Goal: Book appointment/travel/reservation

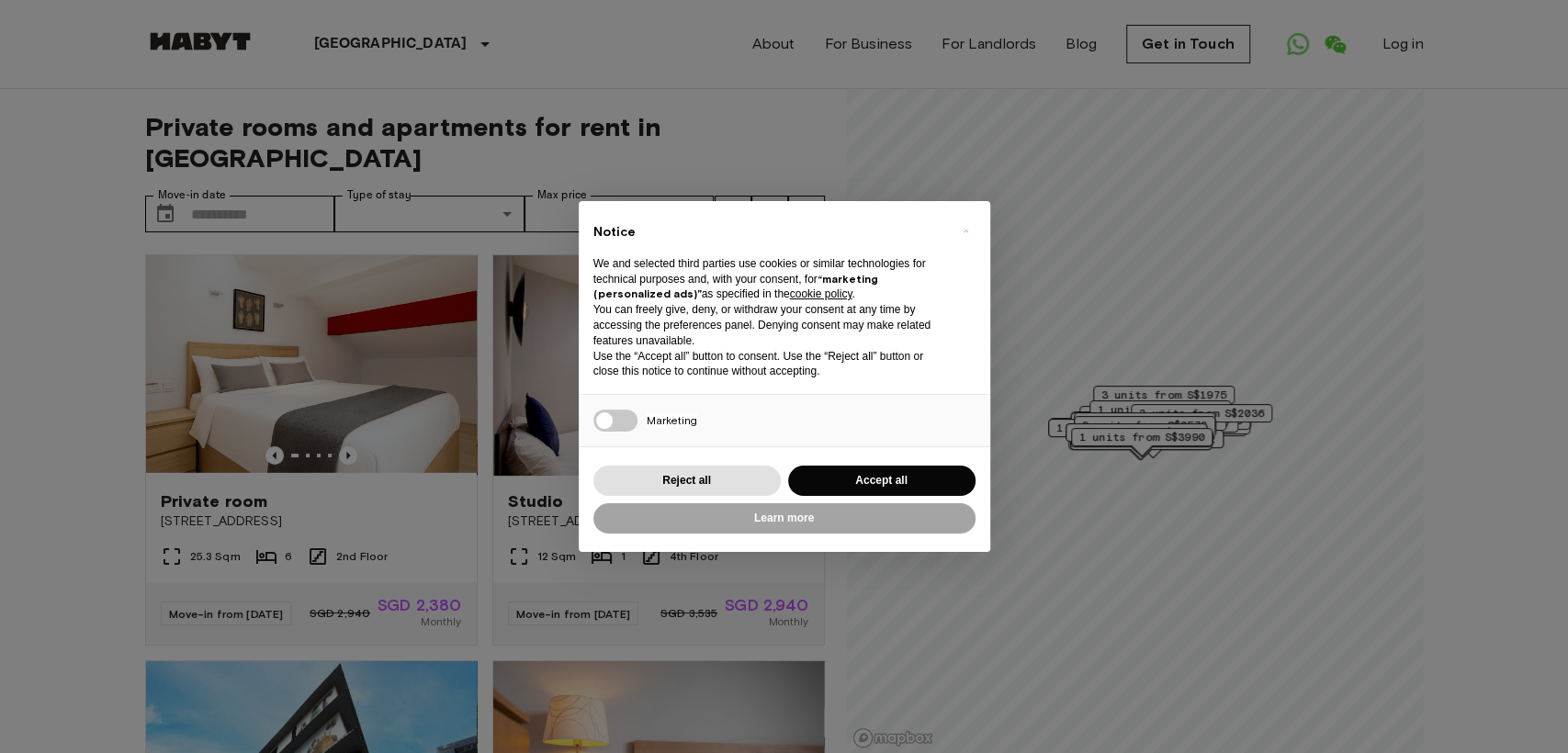
click at [269, 164] on div "× Notice We and selected third parties use cookies or similar technologies for …" at bounding box center [784, 376] width 1568 height 753
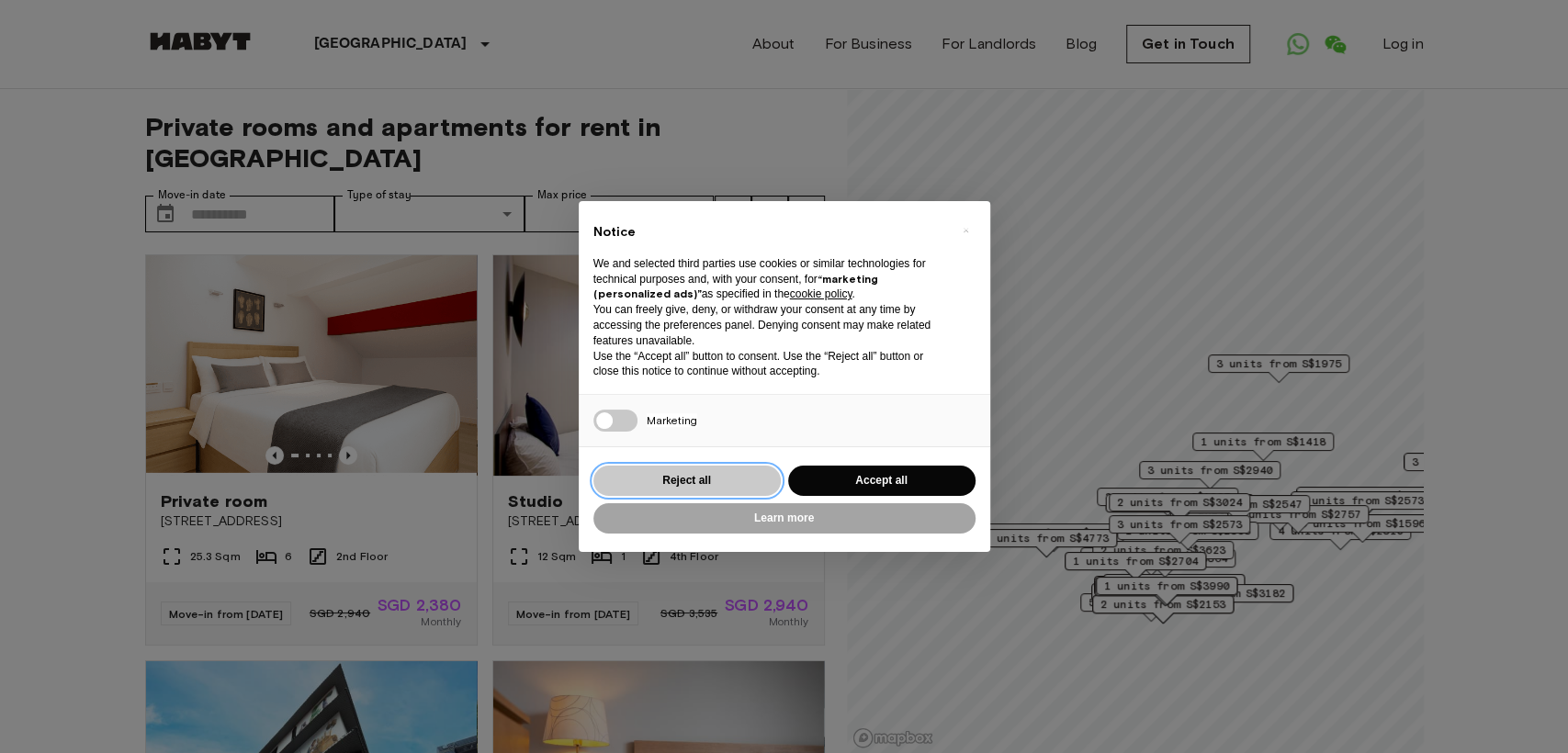
click at [740, 479] on button "Reject all" at bounding box center [687, 480] width 187 height 30
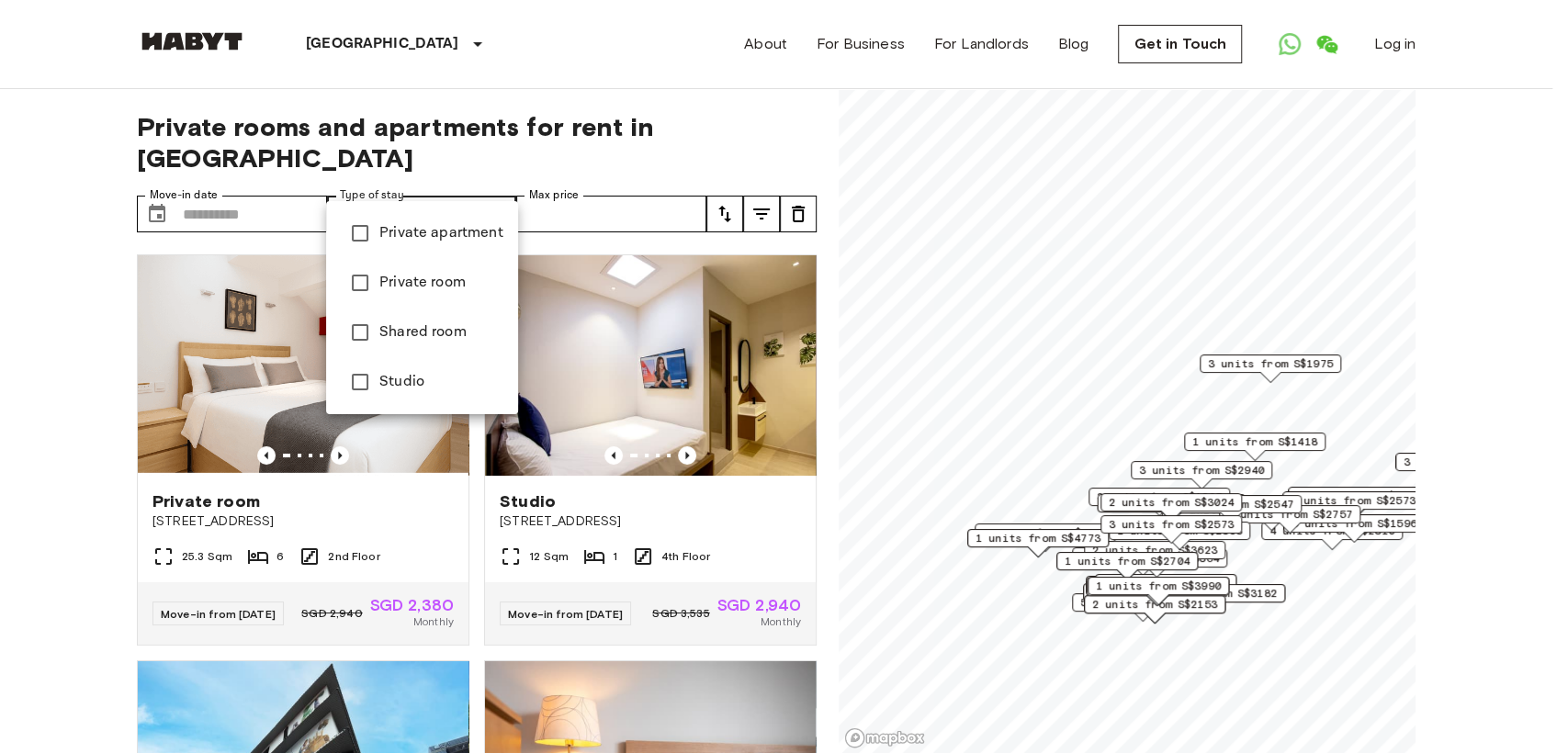
click at [289, 147] on div at bounding box center [784, 376] width 1568 height 753
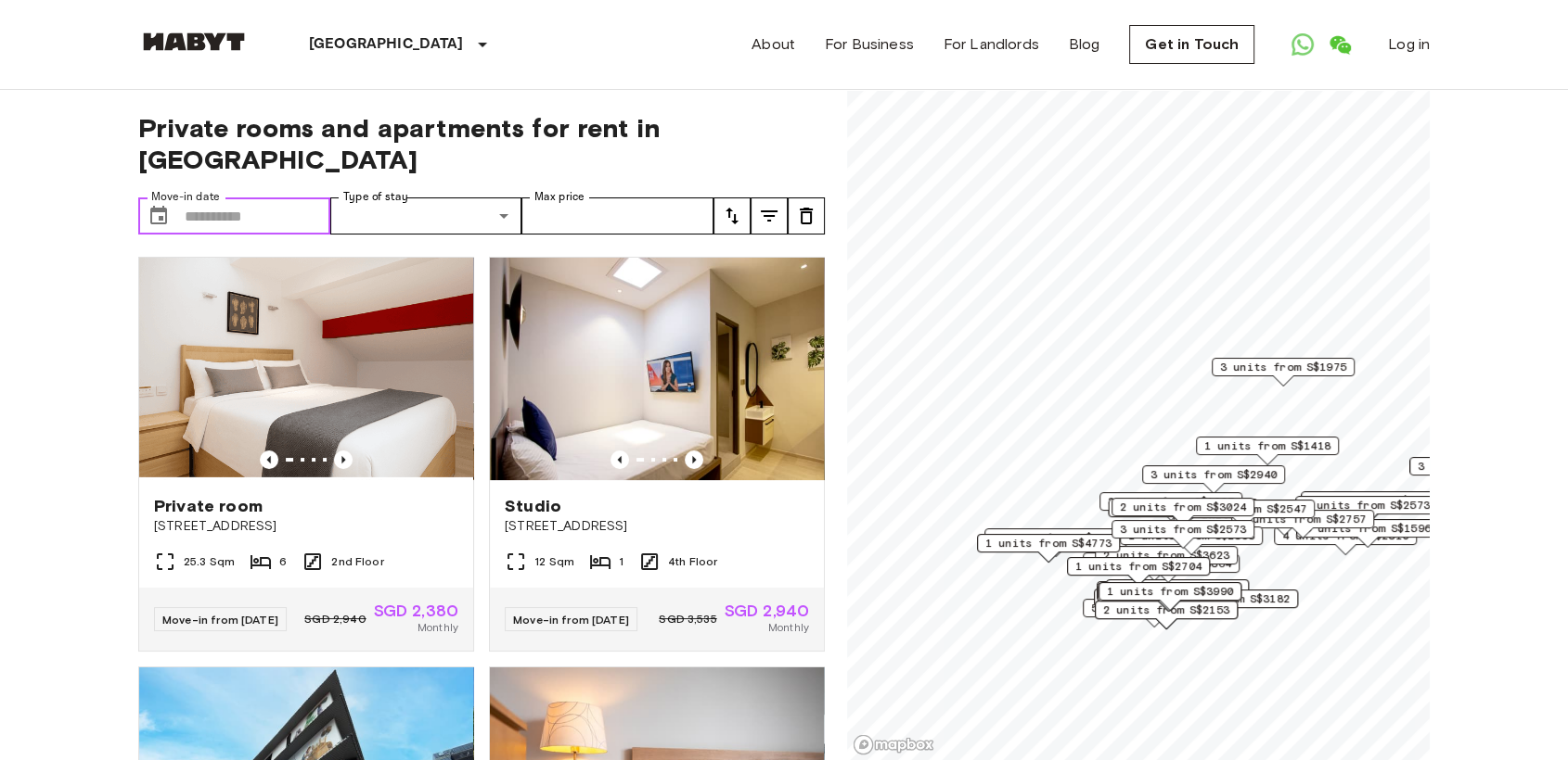
click at [274, 198] on input "Move-in date" at bounding box center [258, 216] width 146 height 37
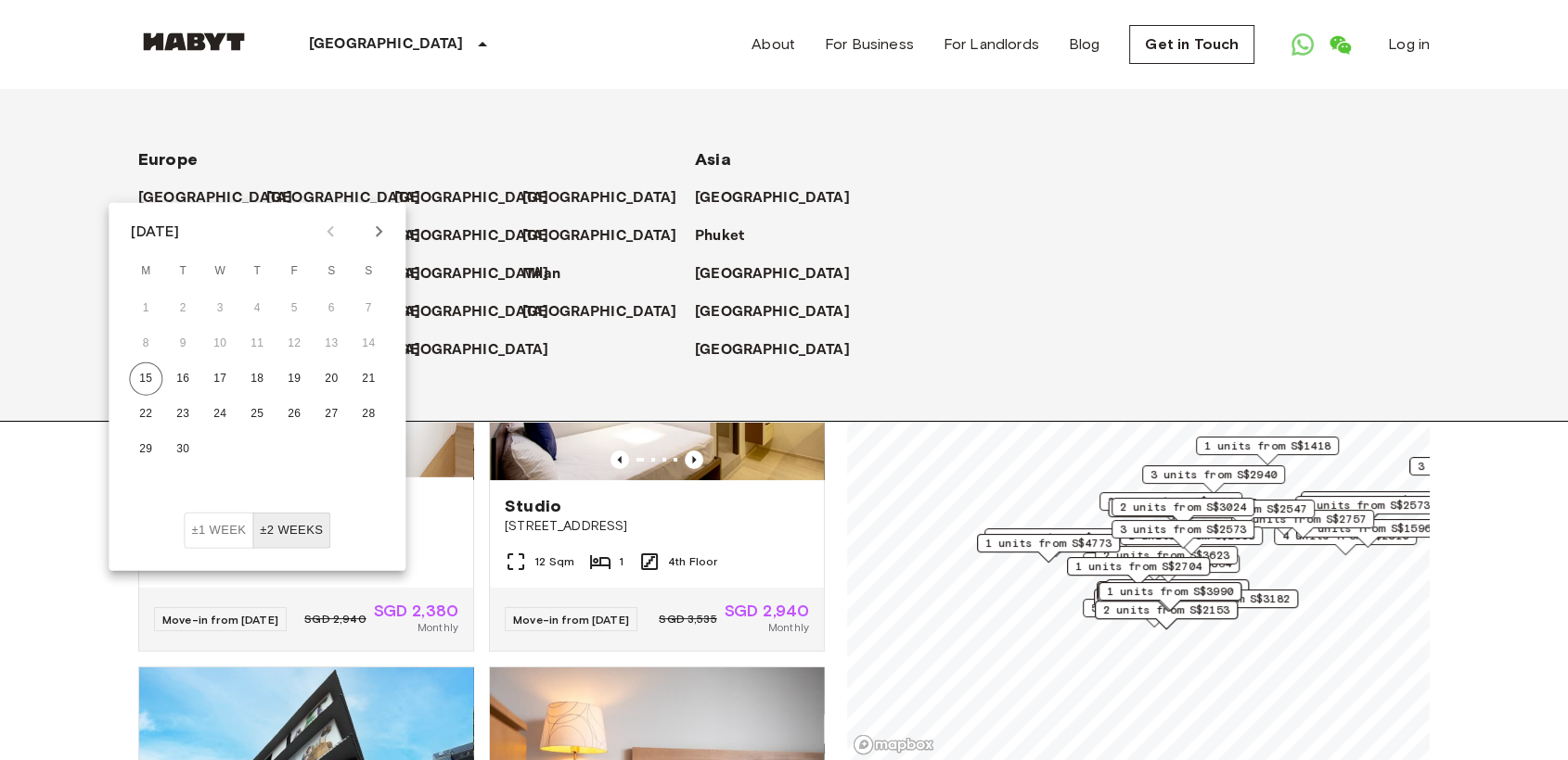
click at [361, 93] on div "[GEOGRAPHIC_DATA] [GEOGRAPHIC_DATA] [GEOGRAPHIC_DATA] [GEOGRAPHIC_DATA] [GEOGRA…" at bounding box center [761, 254] width 1335 height 332
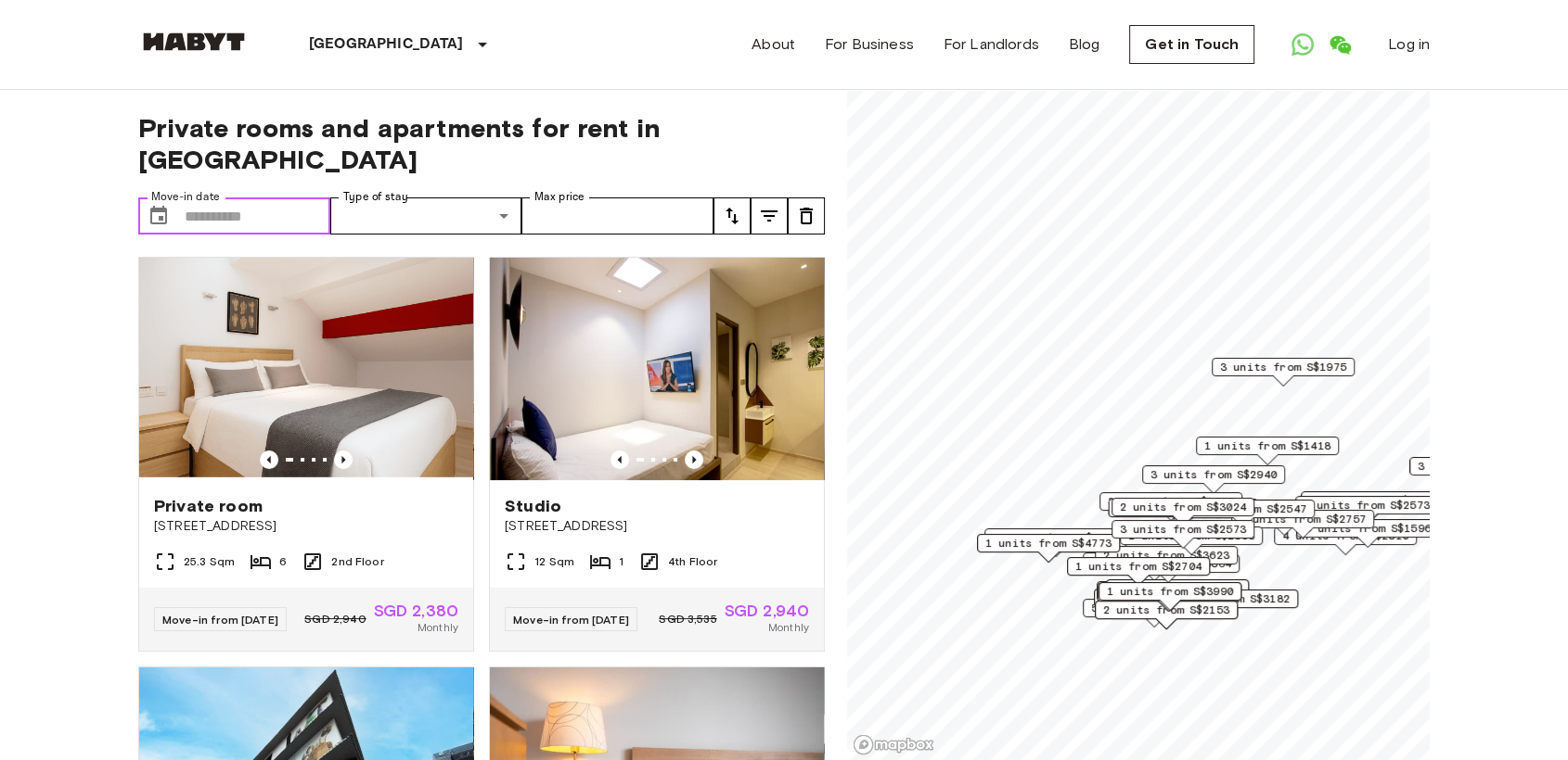
click at [296, 198] on input "Move-in date" at bounding box center [258, 216] width 146 height 37
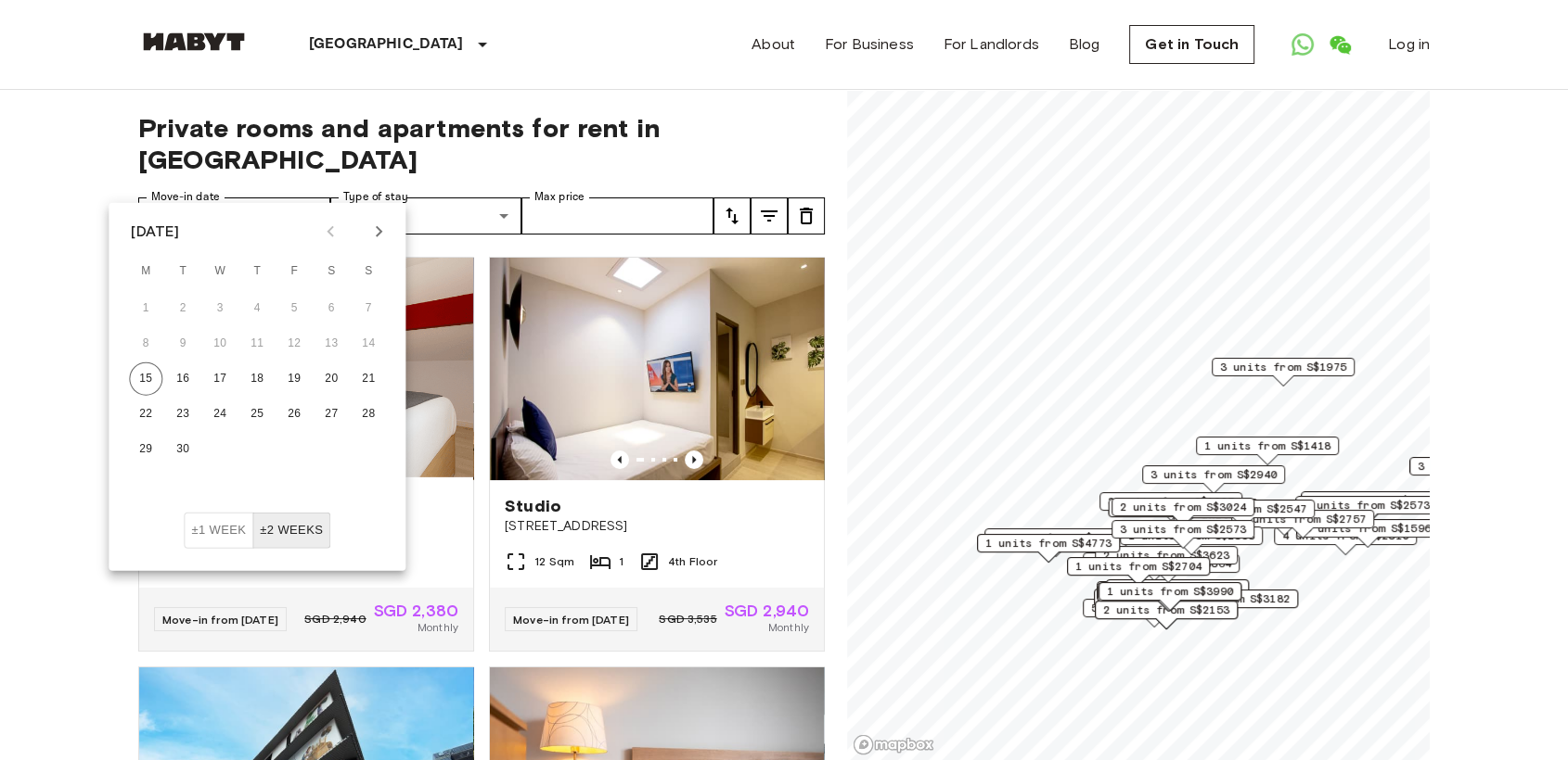
click at [377, 227] on icon "Next month" at bounding box center [379, 232] width 7 height 11
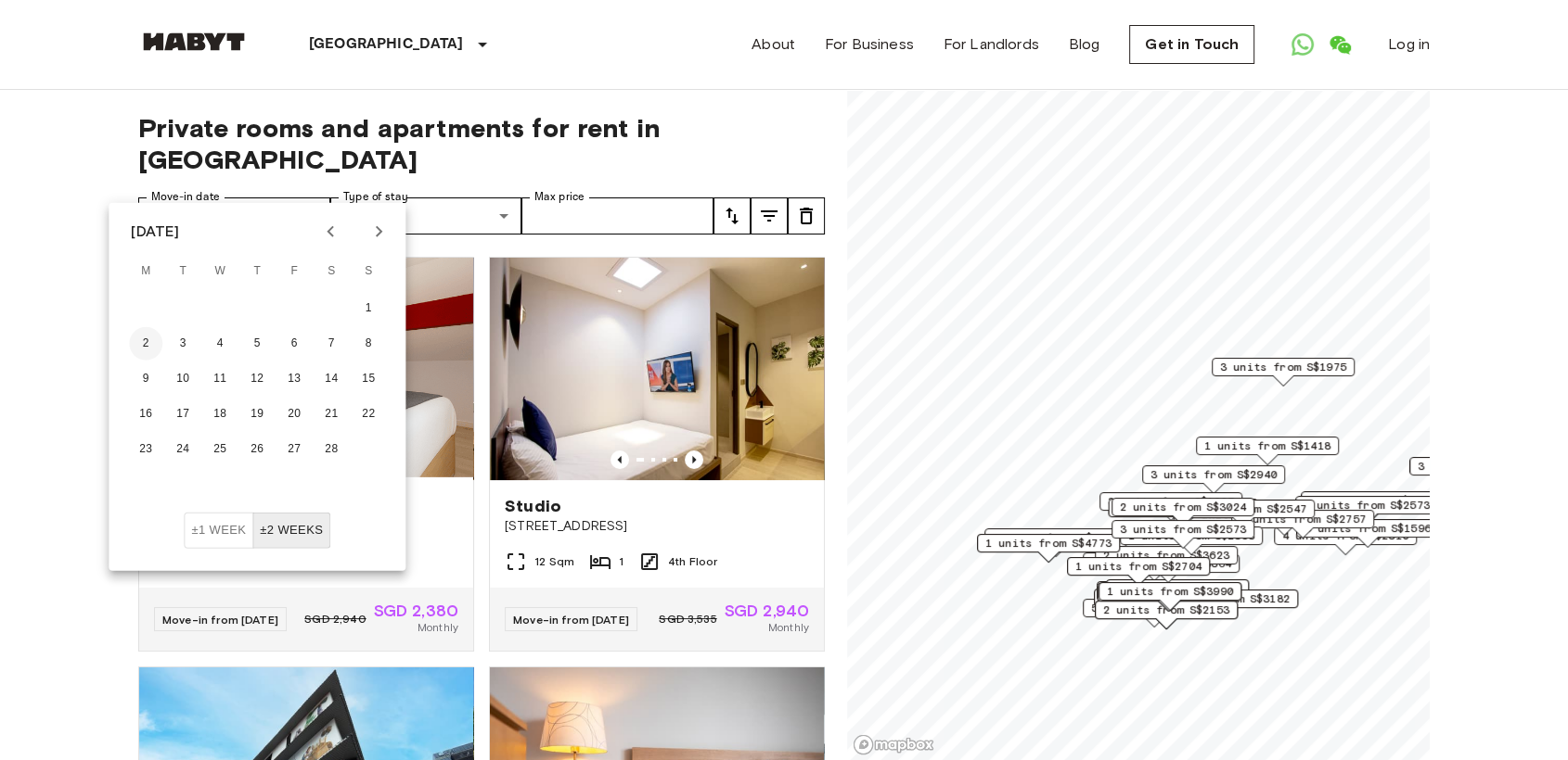
click at [151, 349] on button "2" at bounding box center [145, 344] width 33 height 33
type input "**********"
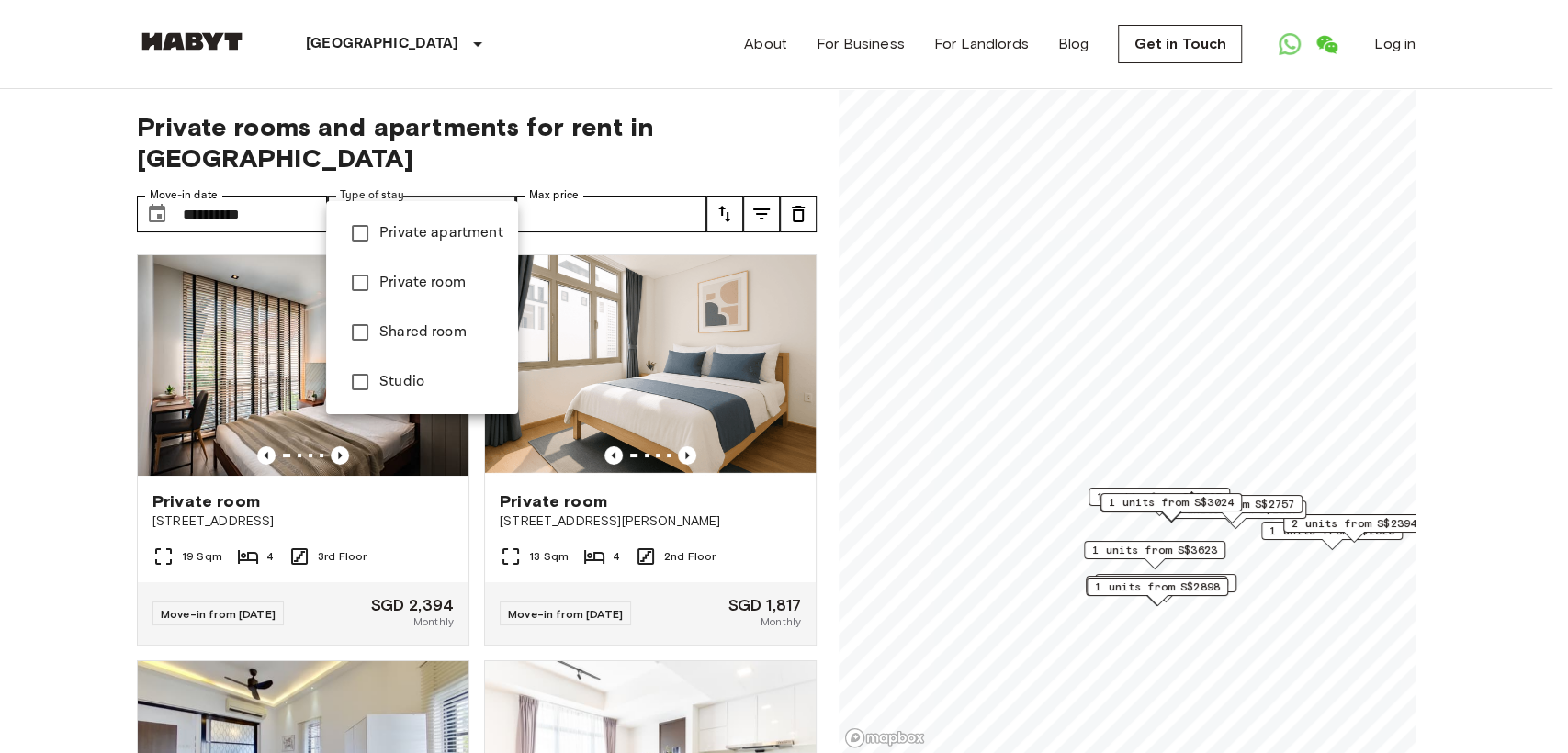
click at [465, 245] on li "Private apartment" at bounding box center [421, 232] width 192 height 49
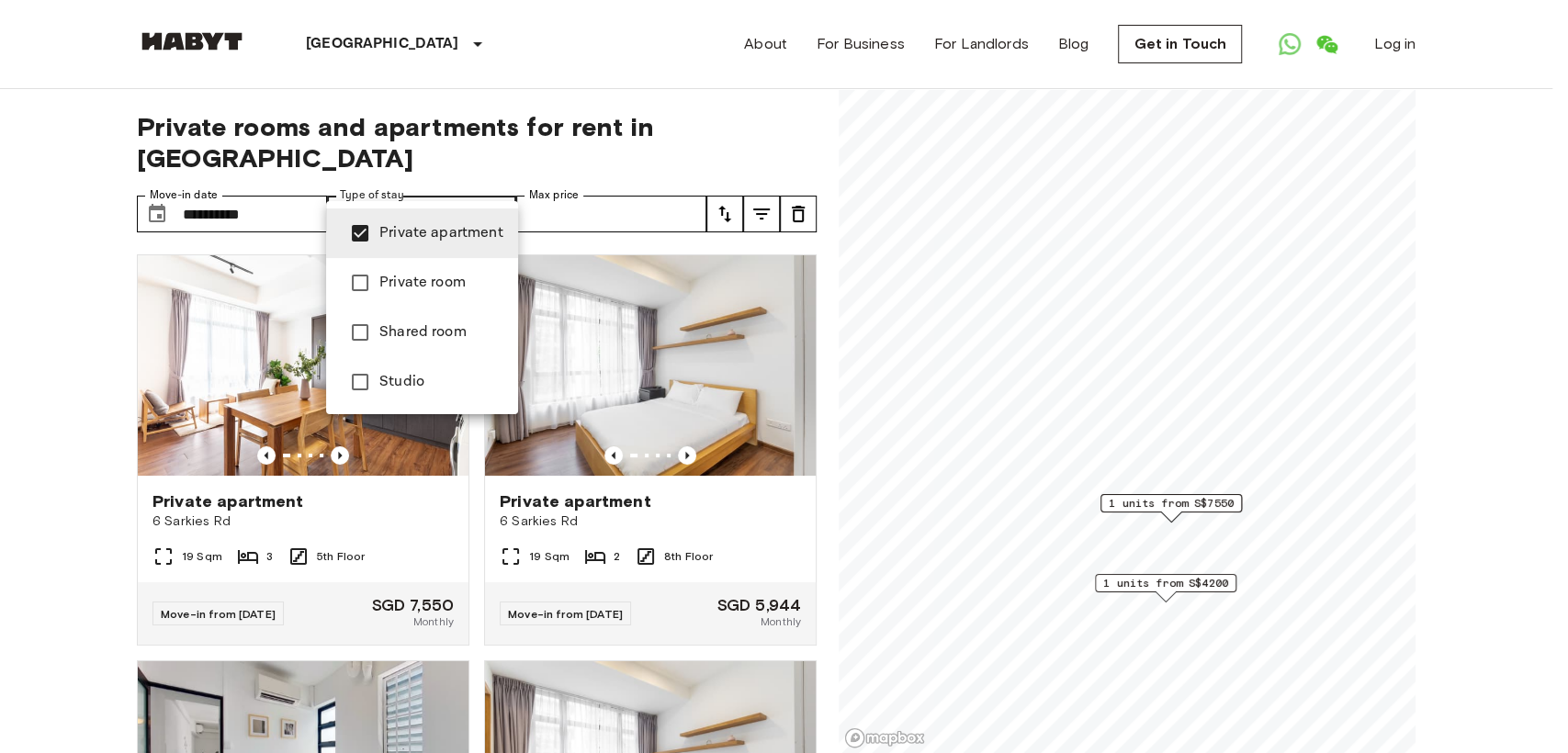
click at [439, 376] on span "Studio" at bounding box center [441, 382] width 124 height 22
type input "**********"
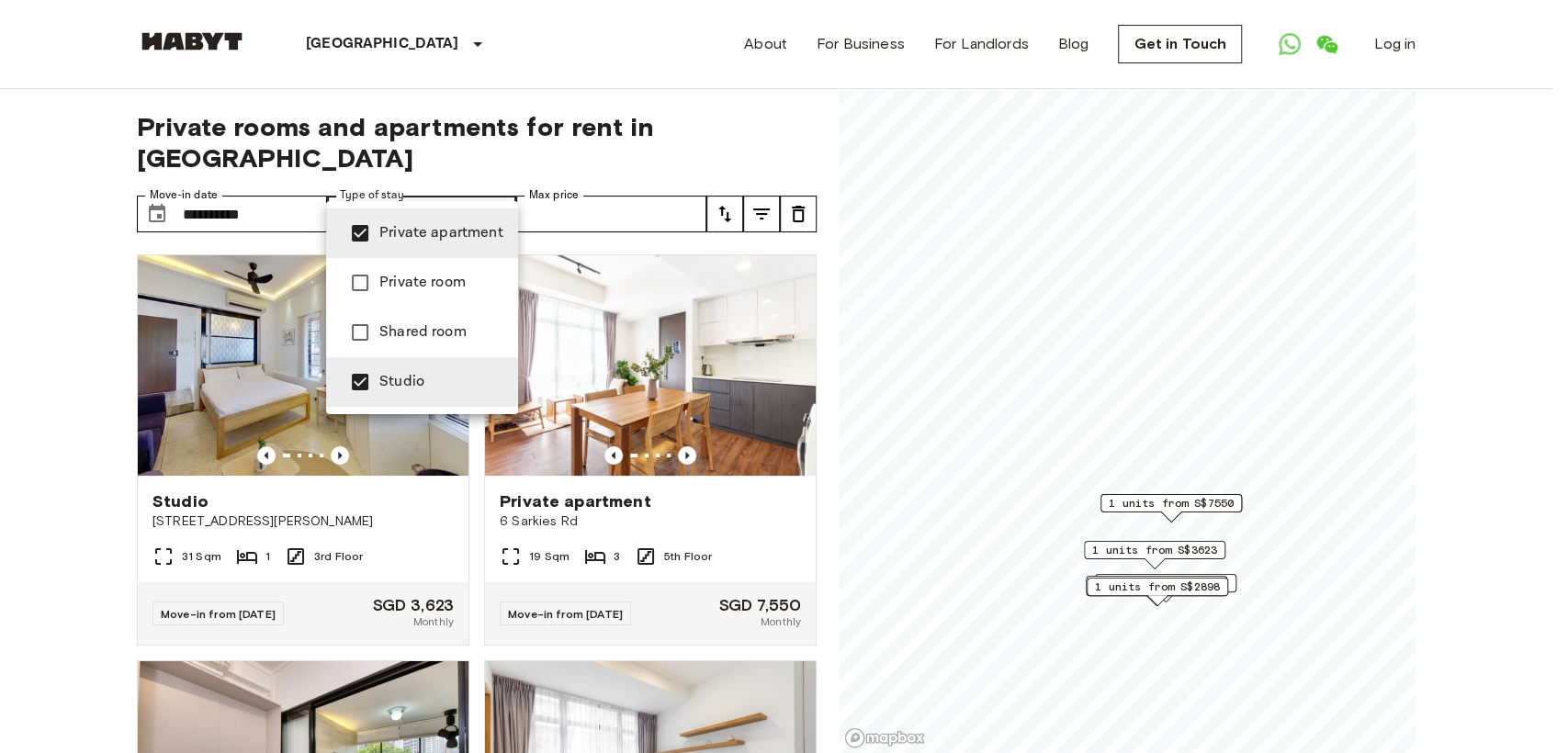
click at [489, 156] on div at bounding box center [784, 376] width 1568 height 753
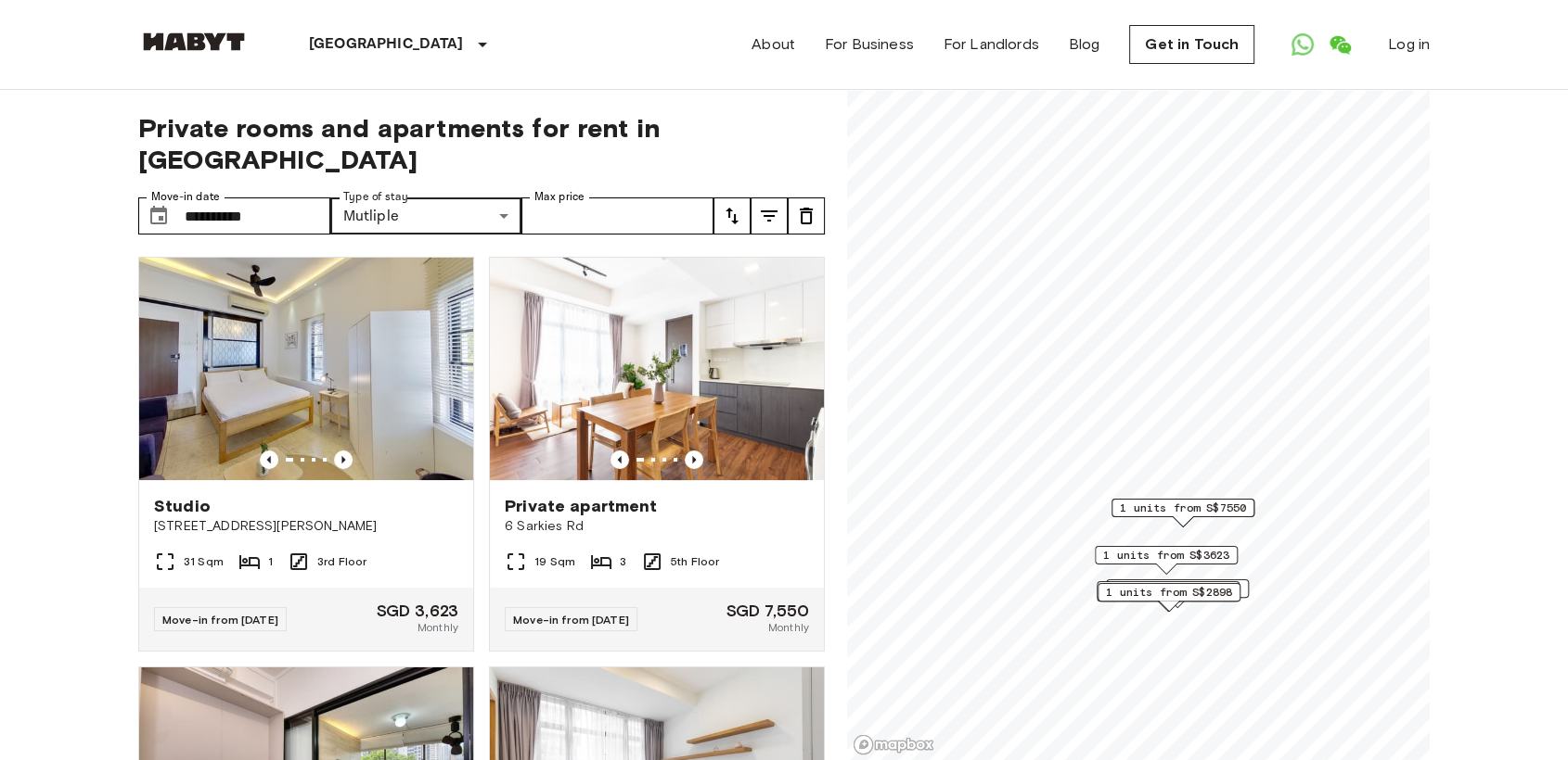
click at [761, 205] on icon "tune" at bounding box center [769, 216] width 22 height 22
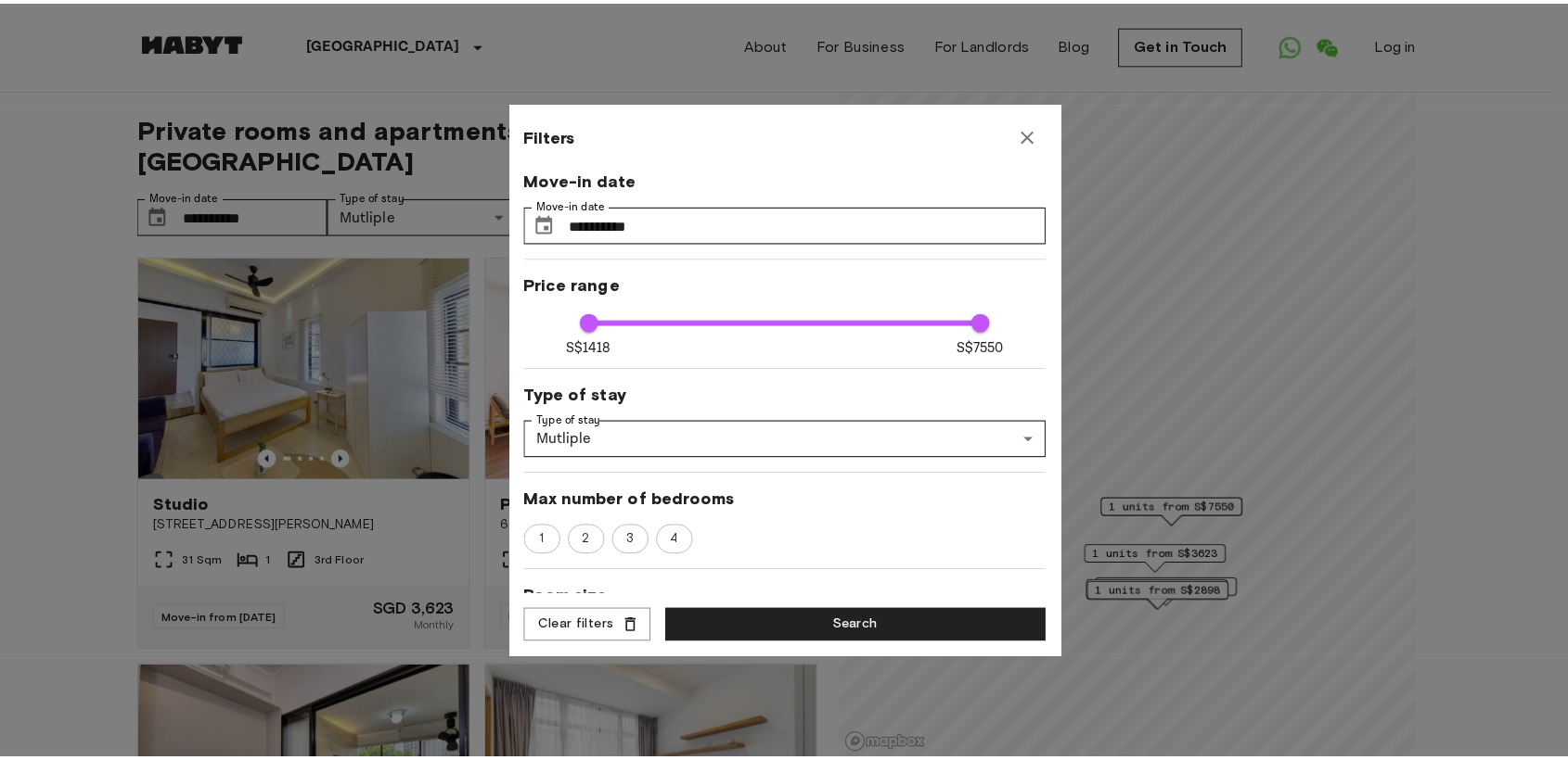
scroll to position [12, 0]
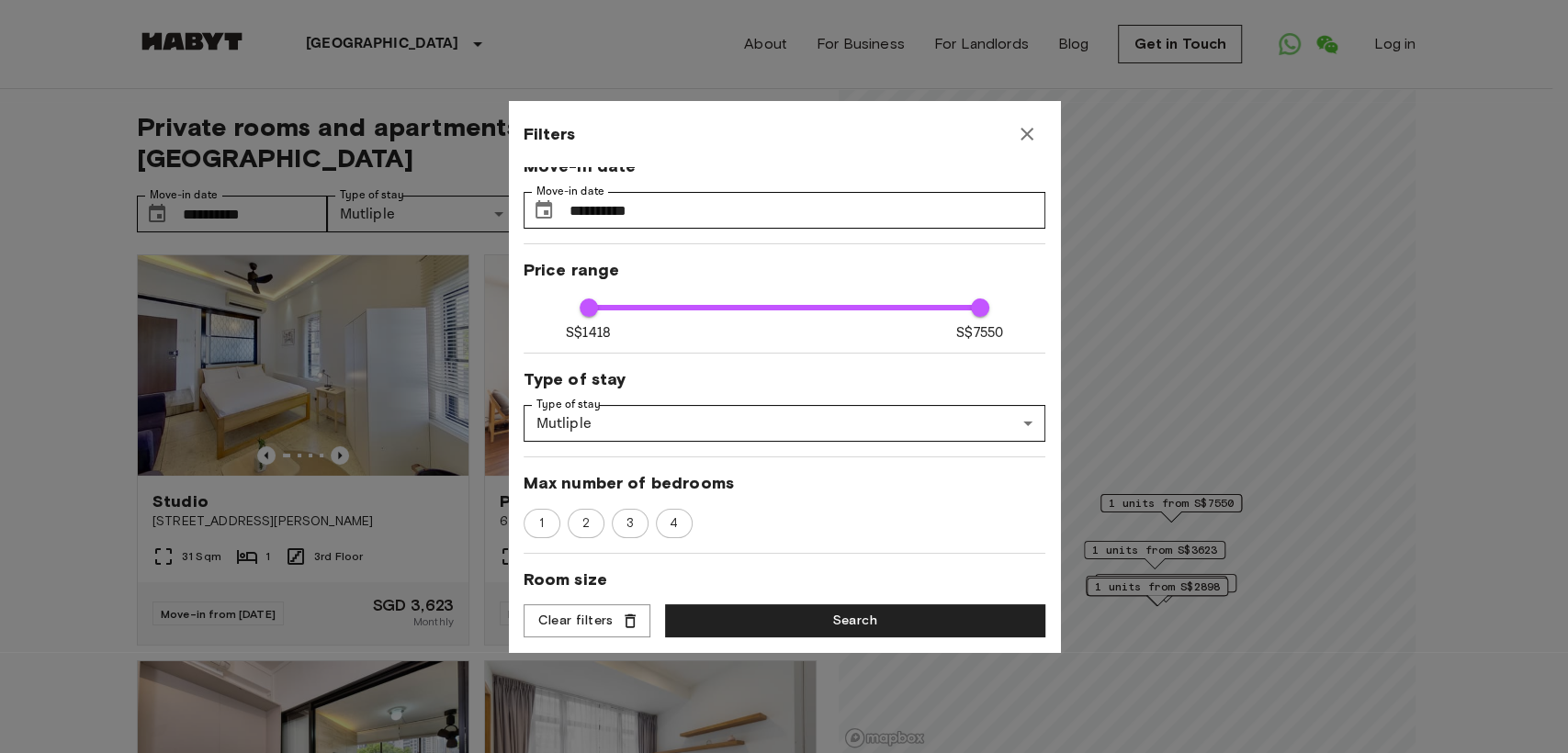
click at [1028, 138] on icon "button" at bounding box center [1026, 133] width 13 height 13
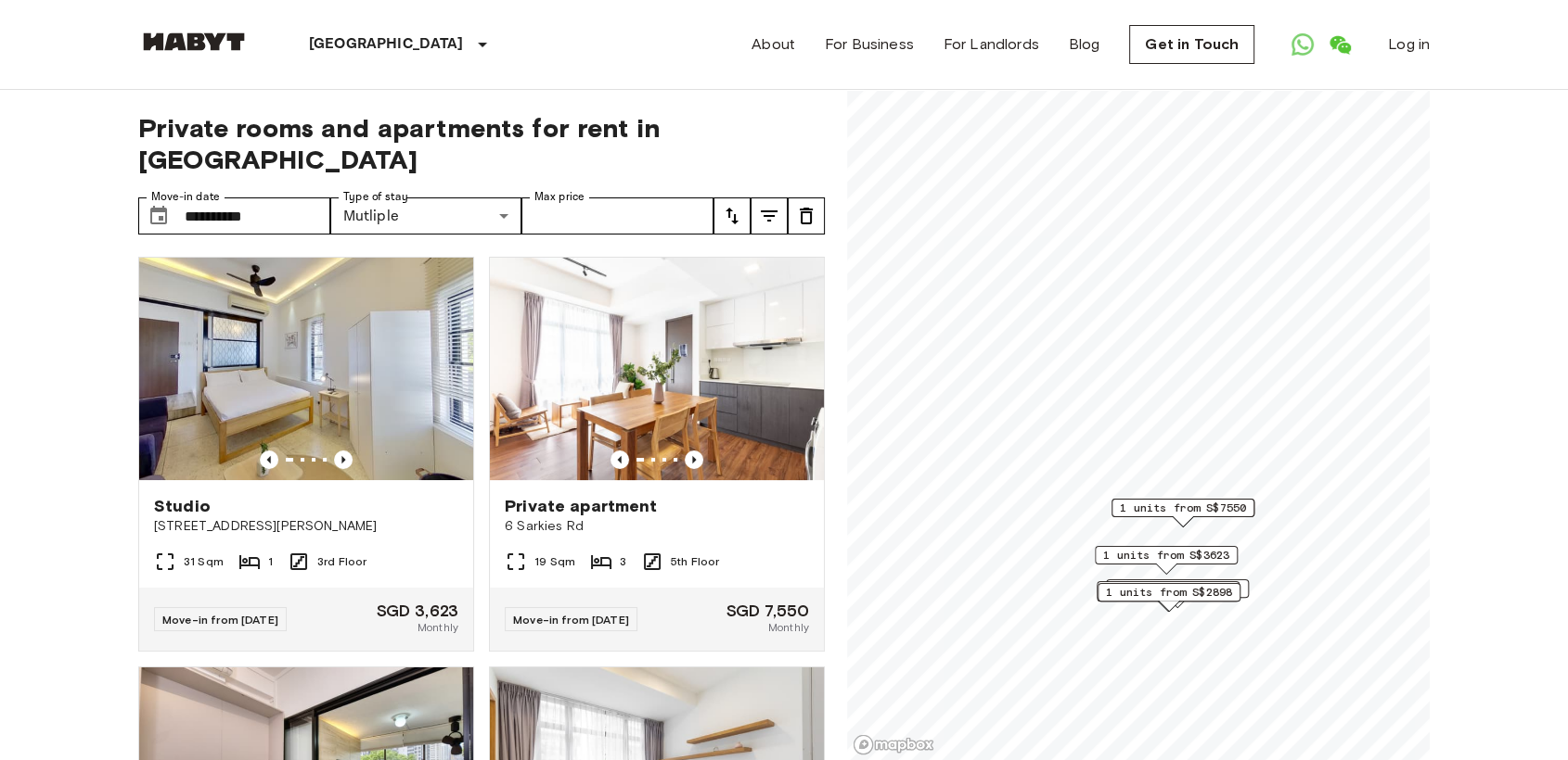
scroll to position [592, 0]
